Goal: Task Accomplishment & Management: Manage account settings

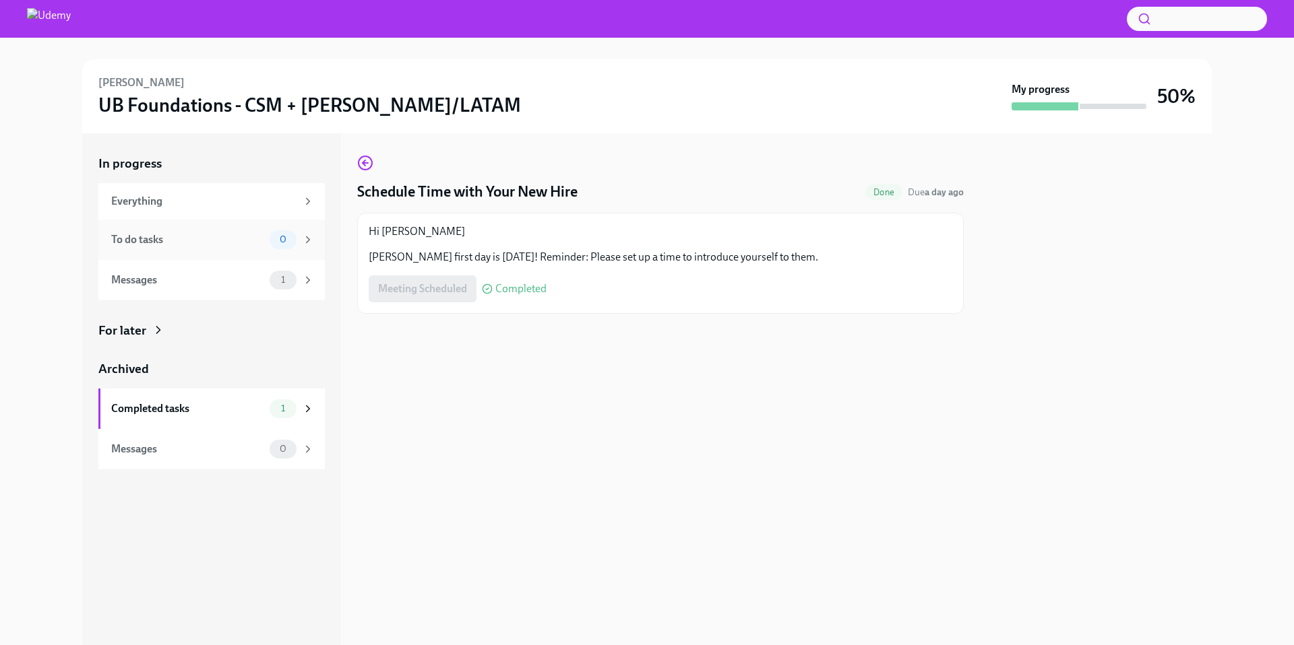
click at [194, 257] on div "To do tasks 0" at bounding box center [211, 240] width 226 height 40
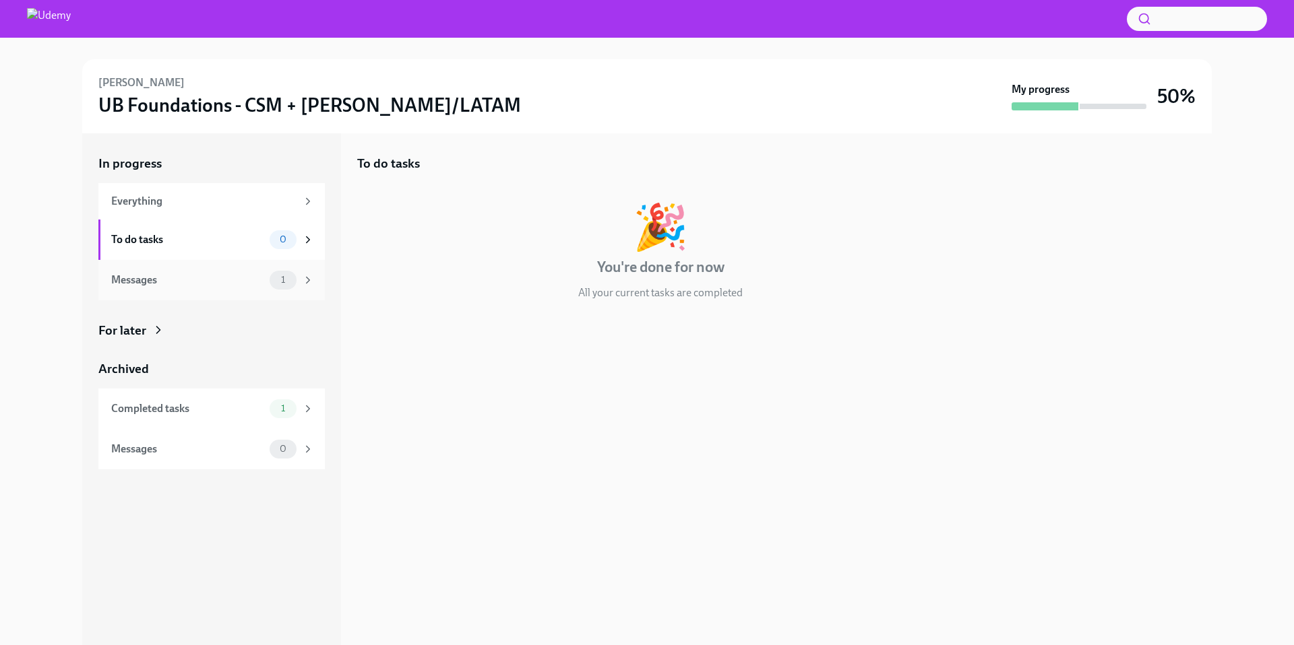
click at [197, 267] on div "Messages 1" at bounding box center [211, 280] width 226 height 40
